Goal: Navigation & Orientation: Find specific page/section

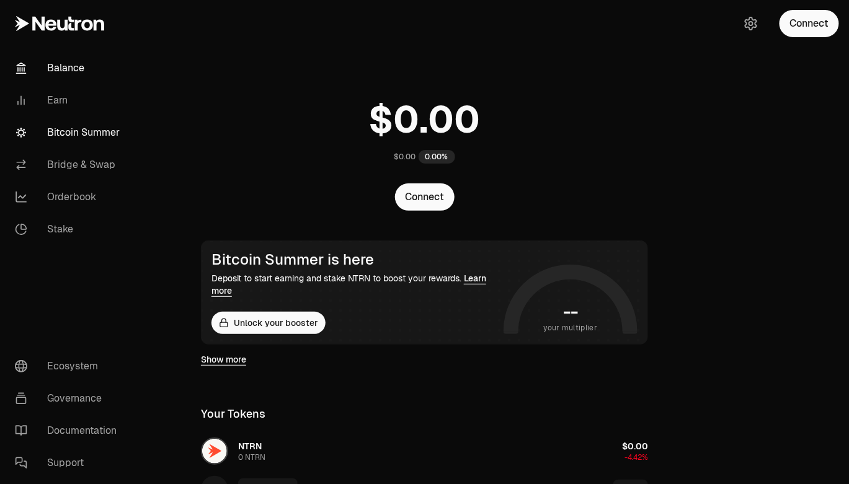
click at [91, 131] on link "Bitcoin Summer" at bounding box center [69, 133] width 129 height 32
